Goal: Information Seeking & Learning: Learn about a topic

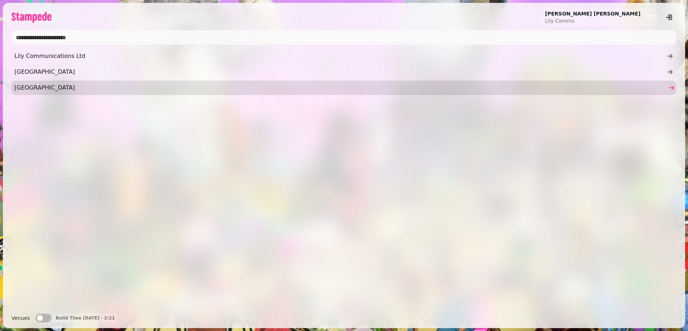
click at [34, 81] on ul "Lily Communications Ltd Valley Hotel Weetwood Hotel" at bounding box center [344, 72] width 665 height 46
click at [40, 87] on span "[GEOGRAPHIC_DATA]" at bounding box center [340, 87] width 652 height 9
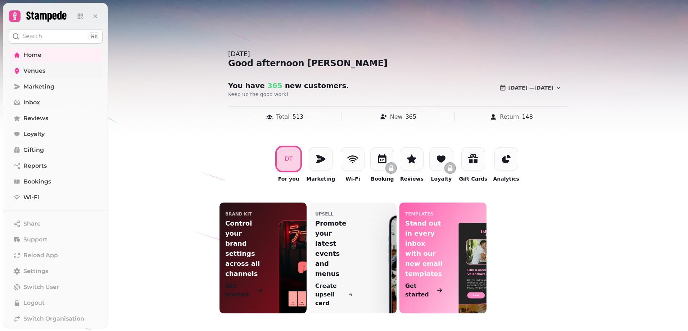
drag, startPoint x: 64, startPoint y: 73, endPoint x: 80, endPoint y: 71, distance: 15.3
click at [64, 73] on link "Venues" at bounding box center [56, 71] width 94 height 14
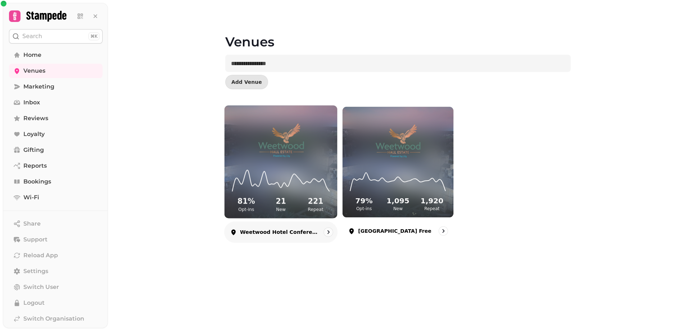
click at [306, 137] on img at bounding box center [281, 140] width 85 height 47
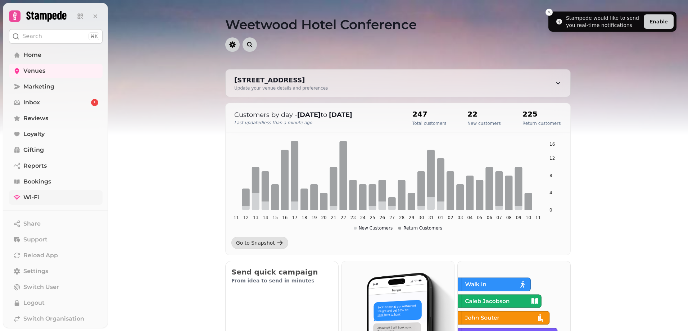
click at [41, 195] on link "Wi-Fi" at bounding box center [56, 197] width 94 height 14
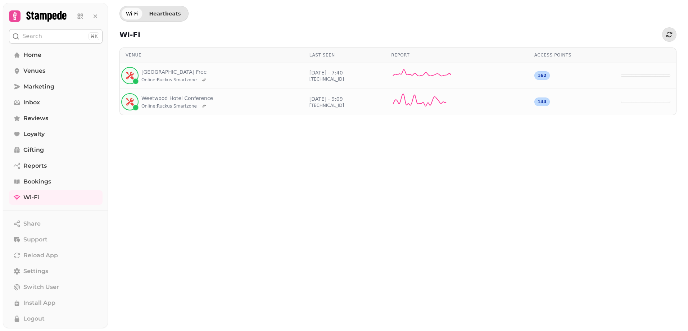
click at [286, 169] on div "Wi-Fi Heartbeats Wi-Fi Venue Last seen Report Access points [GEOGRAPHIC_DATA] F…" at bounding box center [398, 165] width 580 height 331
click at [543, 76] on div "162" at bounding box center [541, 75] width 15 height 9
click at [436, 78] on icon at bounding box center [425, 75] width 69 height 17
click at [158, 69] on link "[GEOGRAPHIC_DATA] Free" at bounding box center [174, 71] width 67 height 7
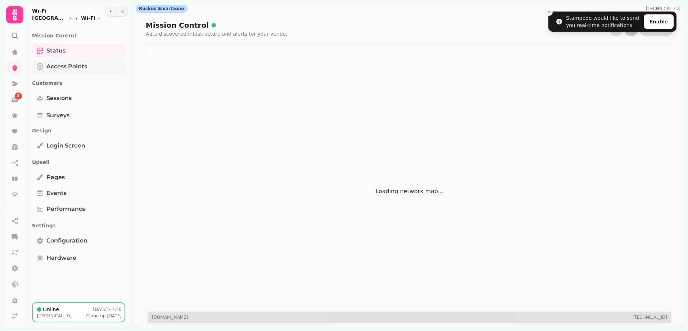
click at [78, 64] on span "Access Points" at bounding box center [66, 66] width 41 height 9
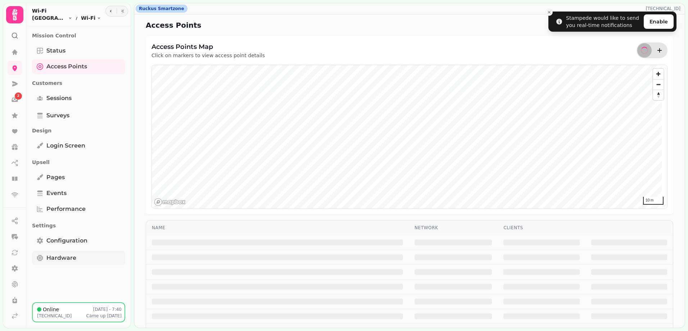
click at [72, 256] on span "Hardware" at bounding box center [61, 258] width 30 height 9
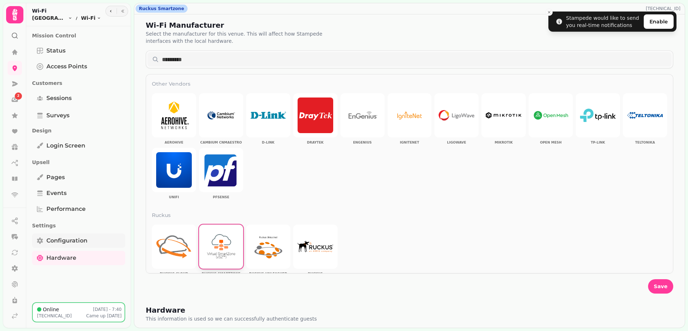
click at [68, 244] on span "Configuration" at bounding box center [66, 240] width 41 height 9
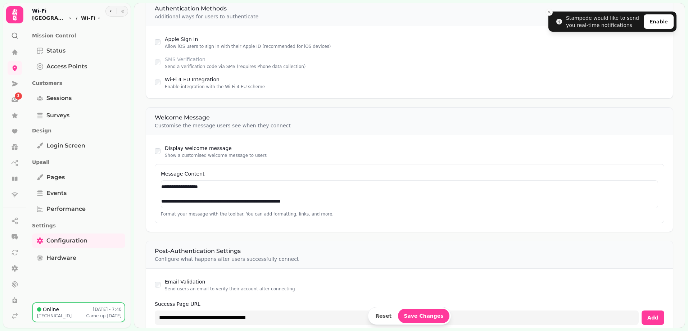
scroll to position [502, 0]
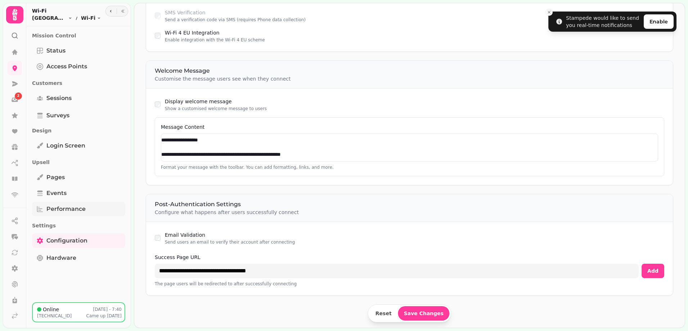
click at [65, 208] on span "Performance" at bounding box center [65, 209] width 39 height 9
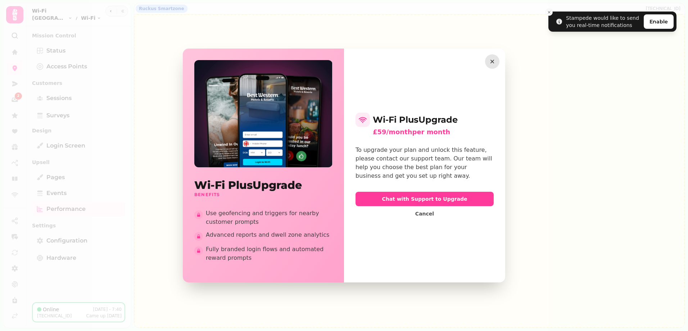
click at [493, 61] on icon "button" at bounding box center [492, 62] width 4 height 4
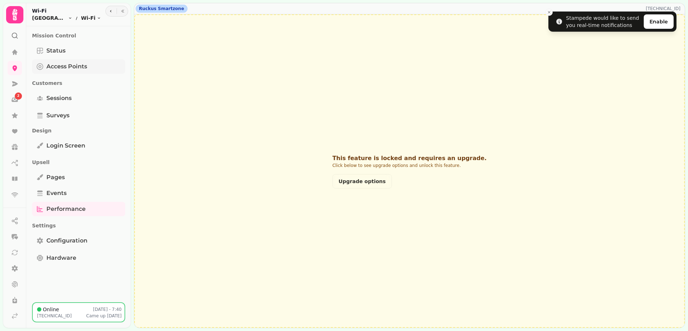
click at [63, 66] on span "Access Points" at bounding box center [66, 66] width 41 height 9
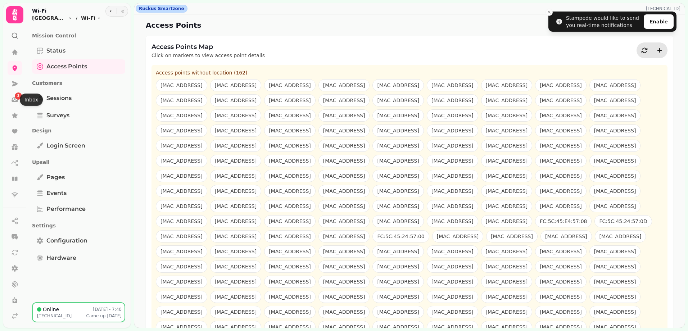
drag, startPoint x: 14, startPoint y: 99, endPoint x: 148, endPoint y: 129, distance: 137.6
click at [14, 99] on icon at bounding box center [14, 99] width 7 height 7
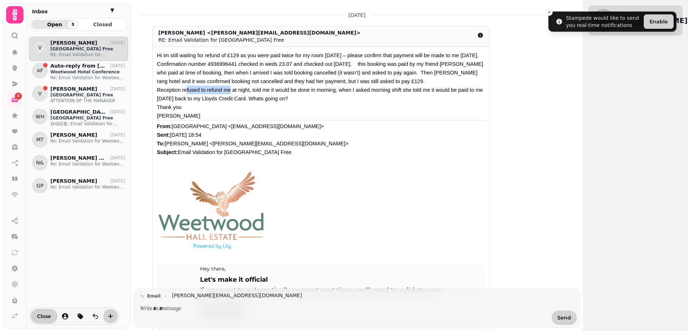
drag, startPoint x: 190, startPoint y: 89, endPoint x: 225, endPoint y: 89, distance: 35.3
click at [225, 89] on span "Reception refused to refund me at night, told me it would be done in morning, w…" at bounding box center [320, 94] width 326 height 14
drag, startPoint x: 245, startPoint y: 89, endPoint x: 290, endPoint y: 92, distance: 45.0
click at [290, 92] on span "Reception refused to refund me at night, told me it would be done in morning, w…" at bounding box center [320, 94] width 326 height 14
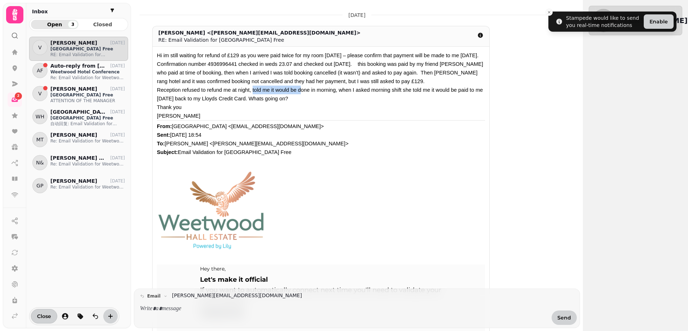
click at [290, 92] on span "Reception refused to refund me at night, told me it would be done in morning, w…" at bounding box center [320, 94] width 326 height 14
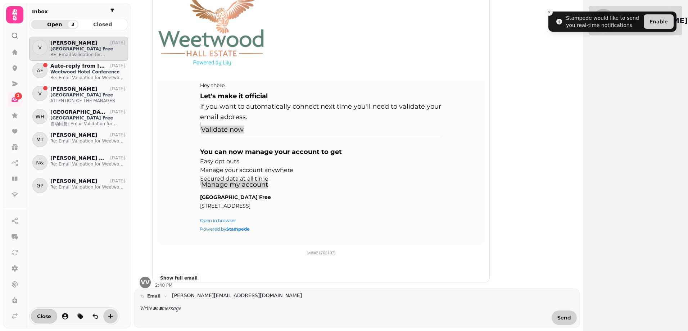
scroll to position [185, 0]
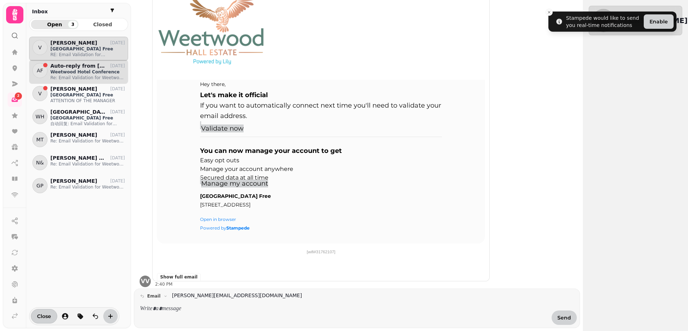
click at [85, 75] on p "Re: Email Validation for Weetwood Hotel Conference" at bounding box center [87, 78] width 74 height 6
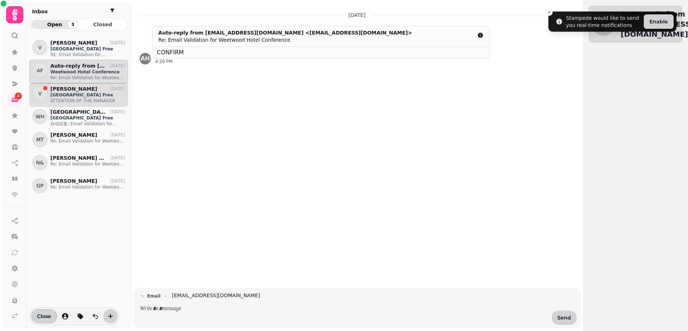
click at [83, 96] on p "[GEOGRAPHIC_DATA] Free" at bounding box center [87, 95] width 74 height 6
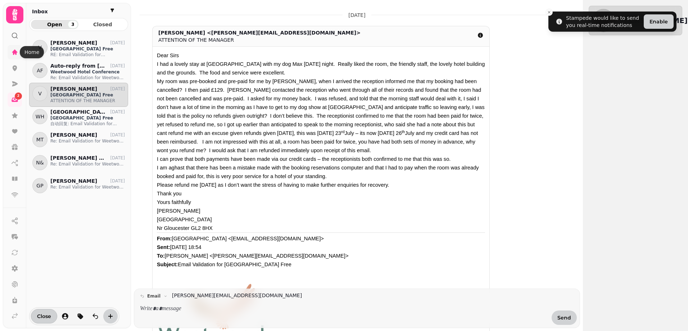
click at [14, 51] on icon at bounding box center [14, 51] width 5 height 5
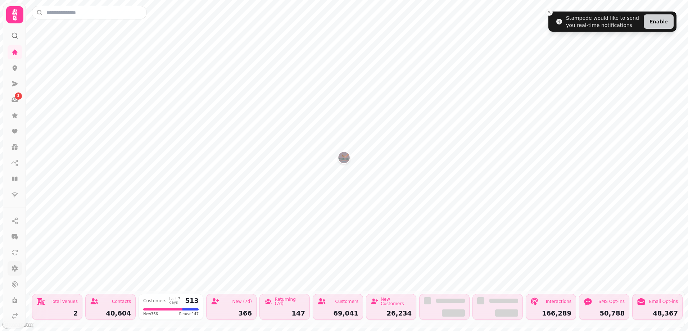
click at [15, 268] on icon at bounding box center [14, 268] width 7 height 7
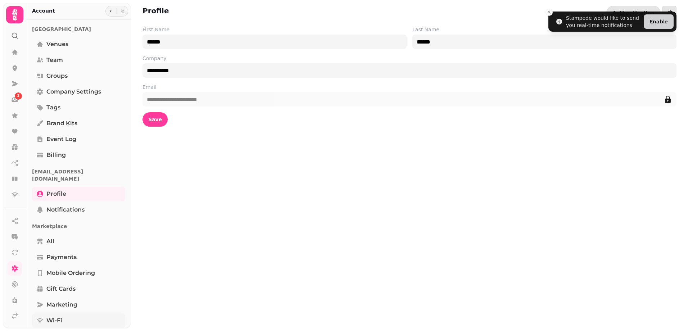
click at [63, 317] on link "Wi-Fi" at bounding box center [78, 320] width 93 height 14
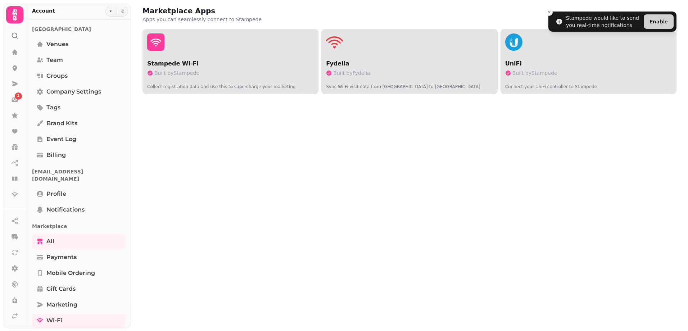
click at [368, 188] on div "Marketplace Apps Apps you can seamlessly connect to Stampede Stampede Wi-Fi Bui…" at bounding box center [409, 165] width 557 height 331
